Goal: Task Accomplishment & Management: Complete application form

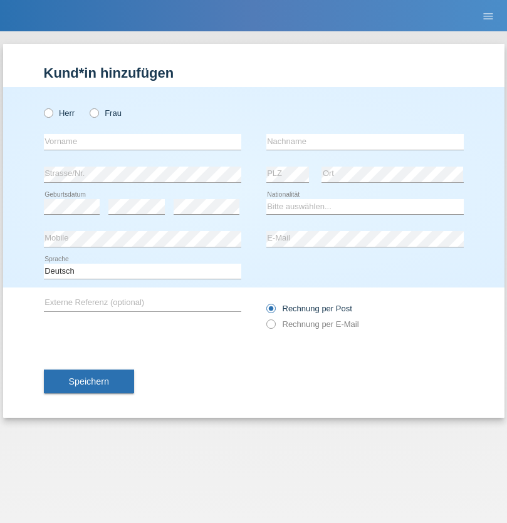
radio input "true"
click at [142, 142] on input "text" at bounding box center [142, 142] width 197 height 16
type input "Naxhije"
click at [364, 142] on input "text" at bounding box center [364, 142] width 197 height 16
type input "hajdini"
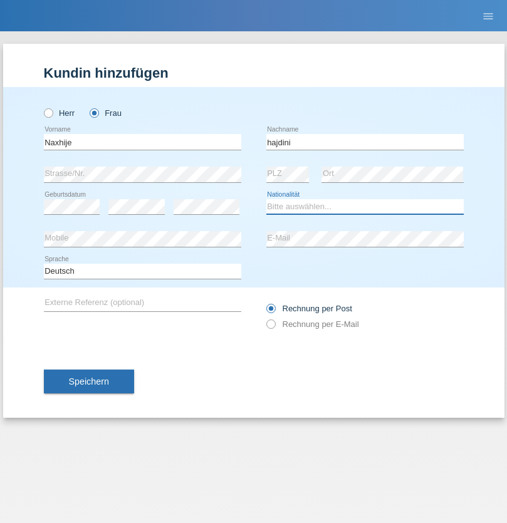
select select "XK"
select select "C"
select select "20"
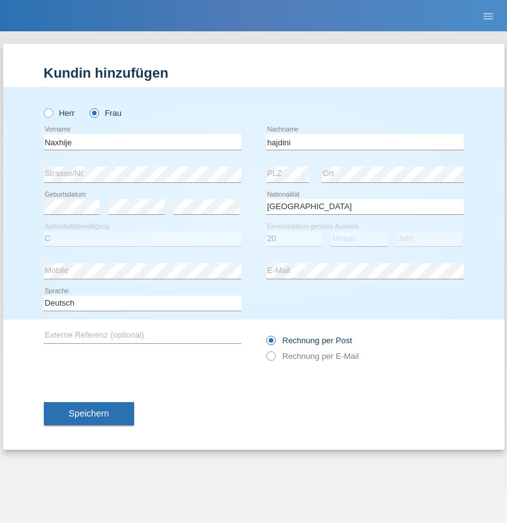
select select "08"
select select "1997"
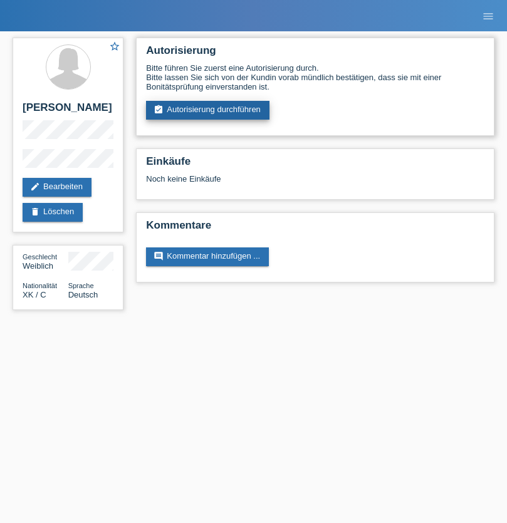
click at [208, 110] on link "assignment_turned_in Autorisierung durchführen" at bounding box center [207, 110] width 123 height 19
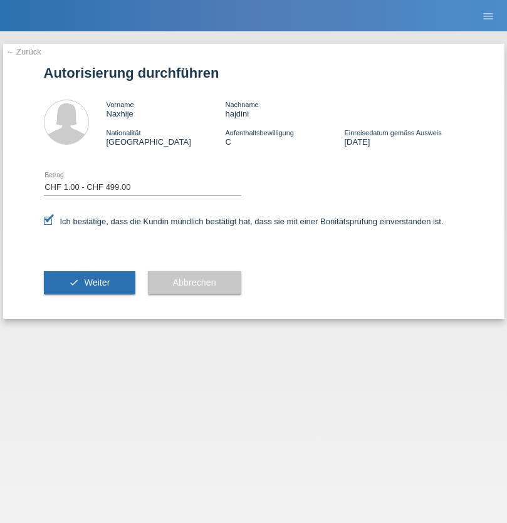
select select "1"
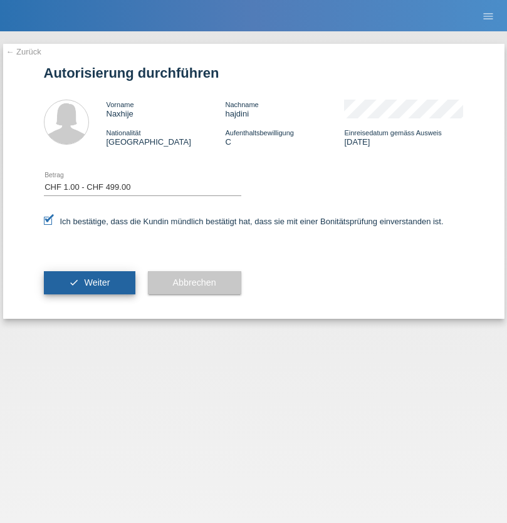
click at [89, 282] on span "Weiter" at bounding box center [97, 282] width 26 height 10
